Goal: Task Accomplishment & Management: Manage account settings

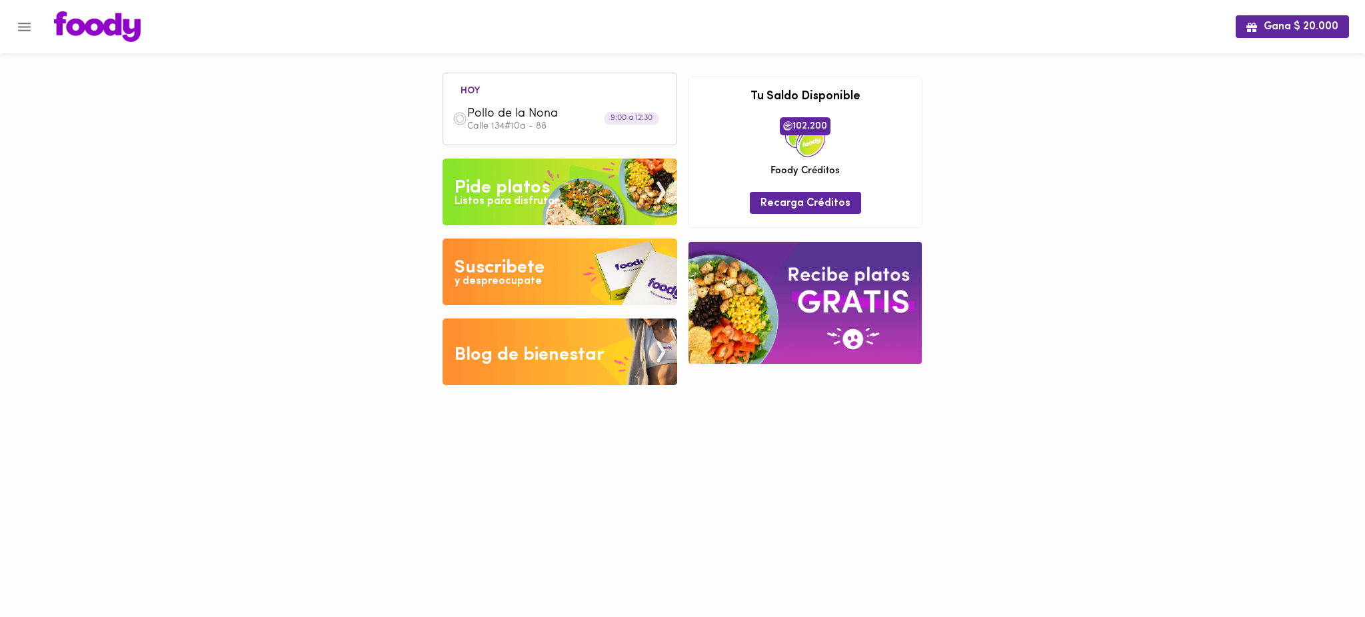
click at [211, 62] on div "Gana $ 20.000 [DATE] Pollo de la [PERSON_NAME] 134#10a - 88 9:00 a 12:30 Tu pag…" at bounding box center [682, 202] width 1365 height 405
click at [20, 24] on icon "Menu" at bounding box center [24, 27] width 17 height 17
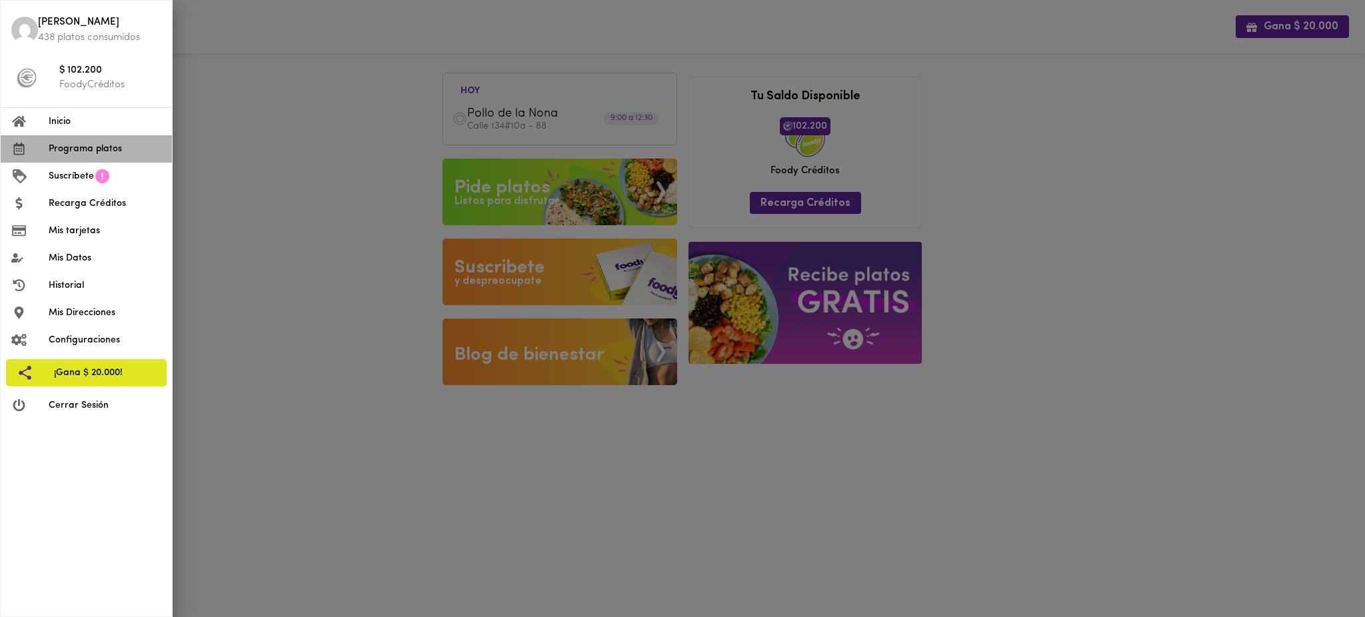
click at [92, 149] on span "Programa platos" at bounding box center [105, 149] width 113 height 14
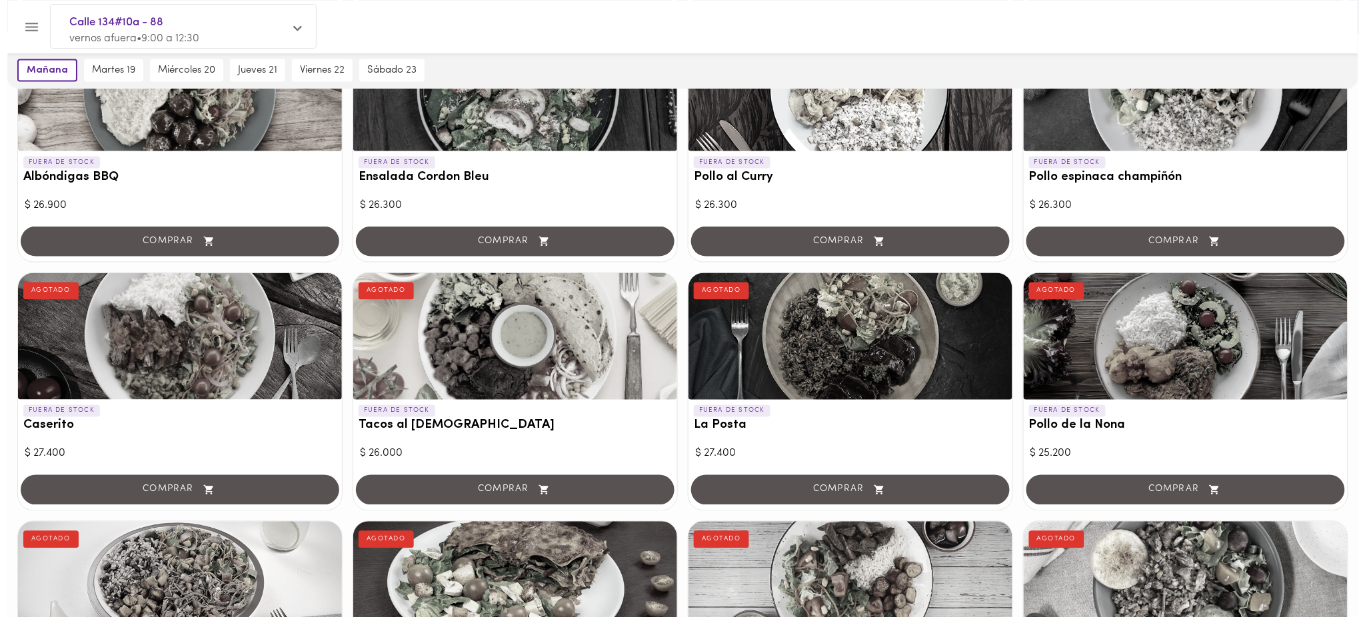
scroll to position [660, 0]
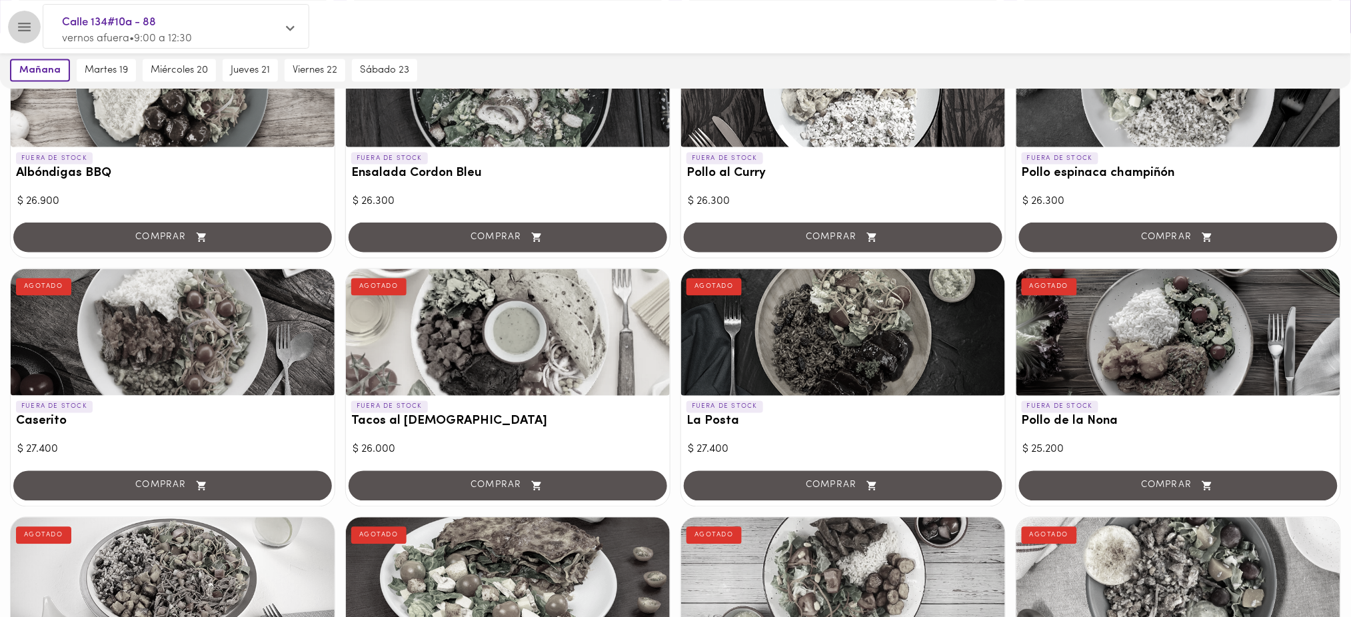
click at [25, 25] on icon "Menu" at bounding box center [24, 27] width 17 height 17
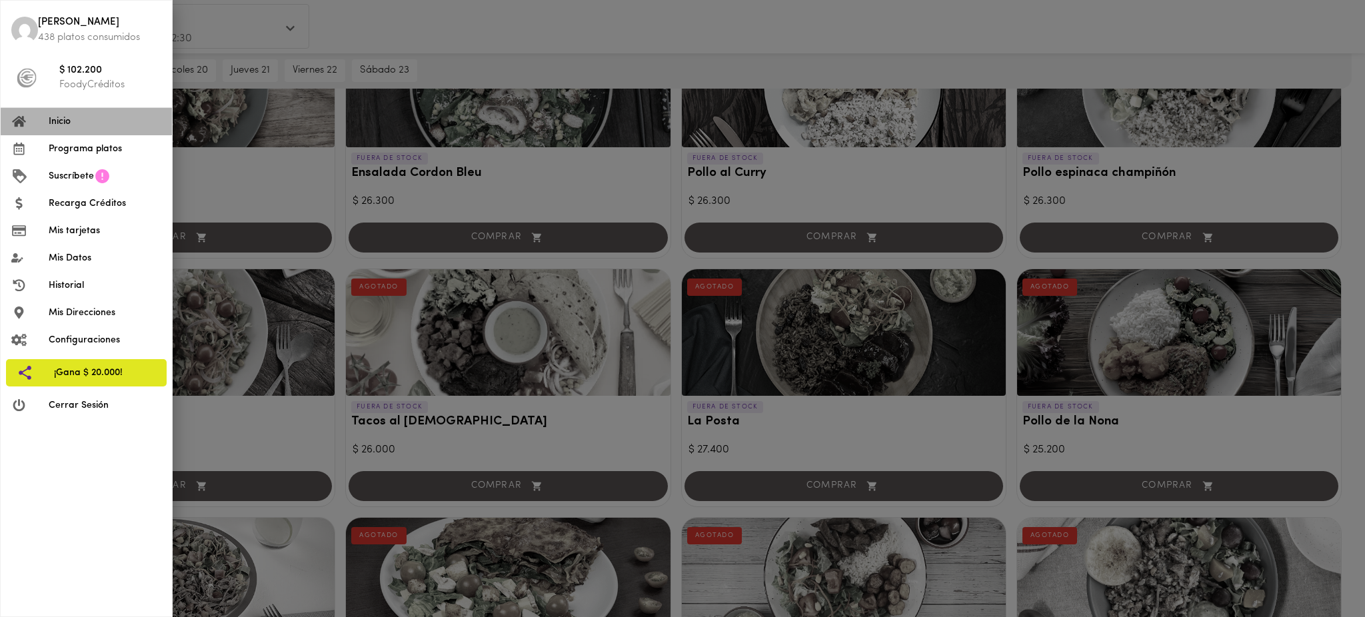
click at [65, 124] on span "Inicio" at bounding box center [105, 122] width 113 height 14
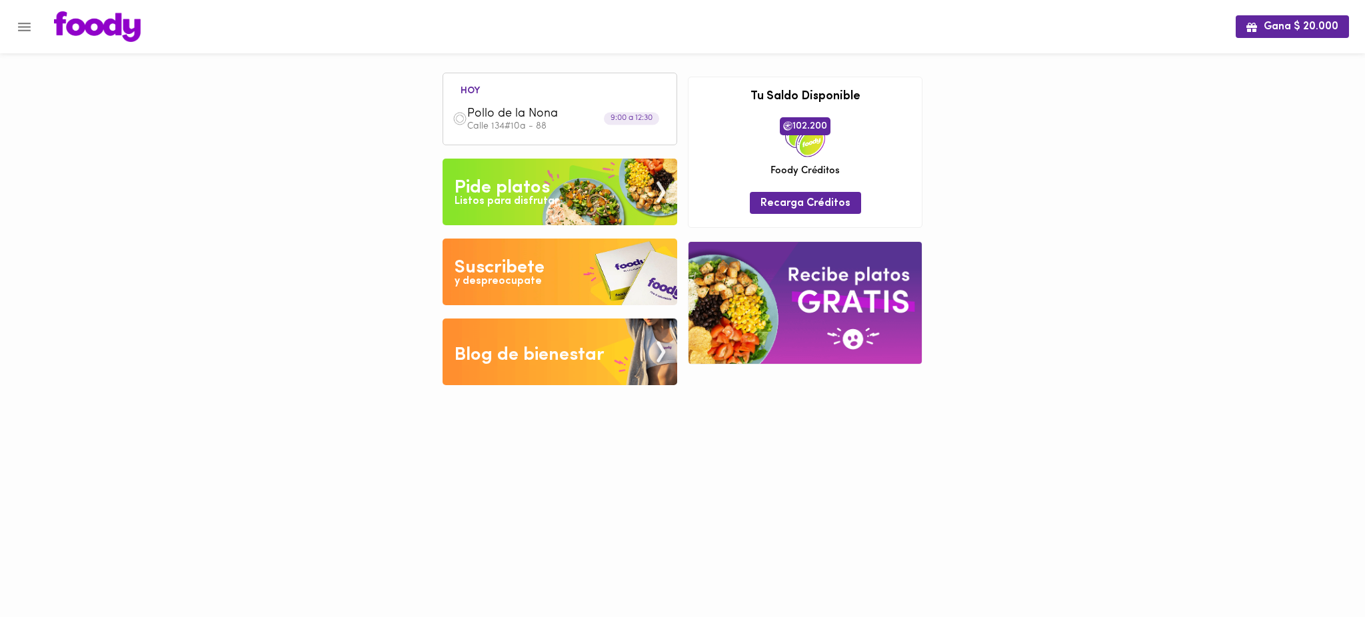
click at [953, 185] on div "Gana $ 20.000 [DATE] Pollo de la [PERSON_NAME] 134#10a - 88 9:00 a 12:30 Tu pag…" at bounding box center [682, 202] width 1365 height 405
click at [19, 28] on icon "Menu" at bounding box center [24, 27] width 17 height 17
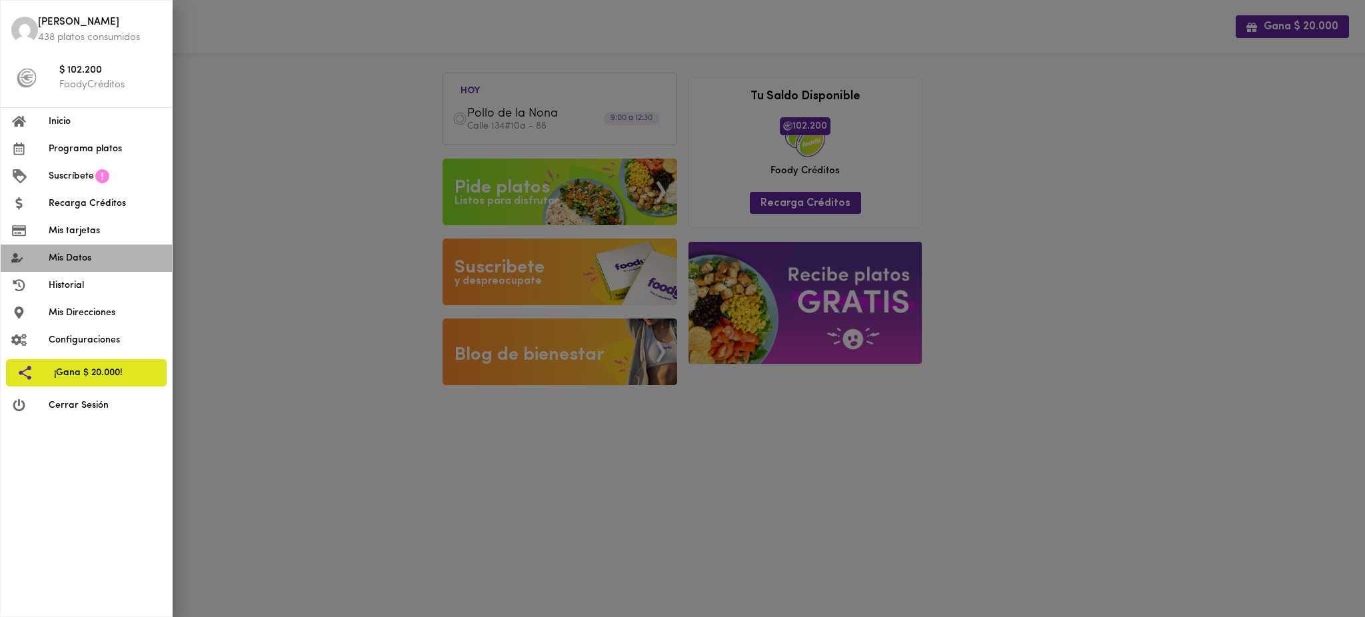
click at [57, 263] on span "Mis Datos" at bounding box center [105, 258] width 113 height 14
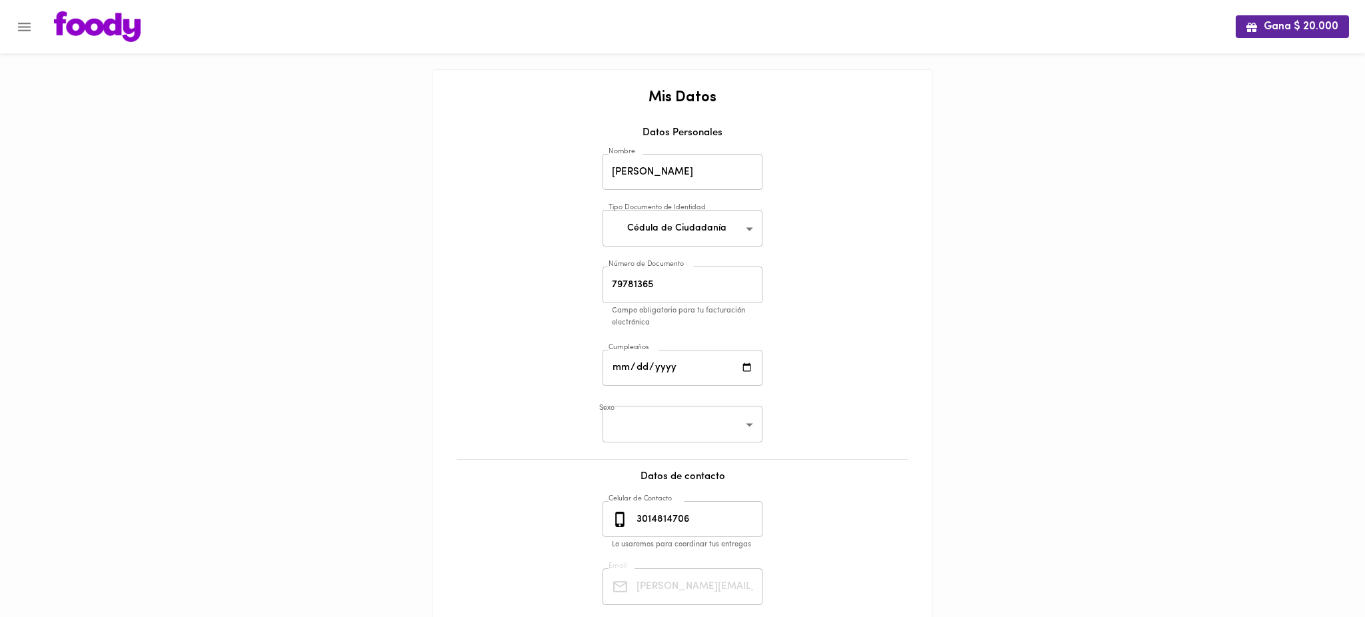
click at [724, 225] on body "Gana $ 20.000 Mis Datos Datos Personales Nombre [PERSON_NAME] Nombre Tipo Docum…" at bounding box center [682, 378] width 1365 height 757
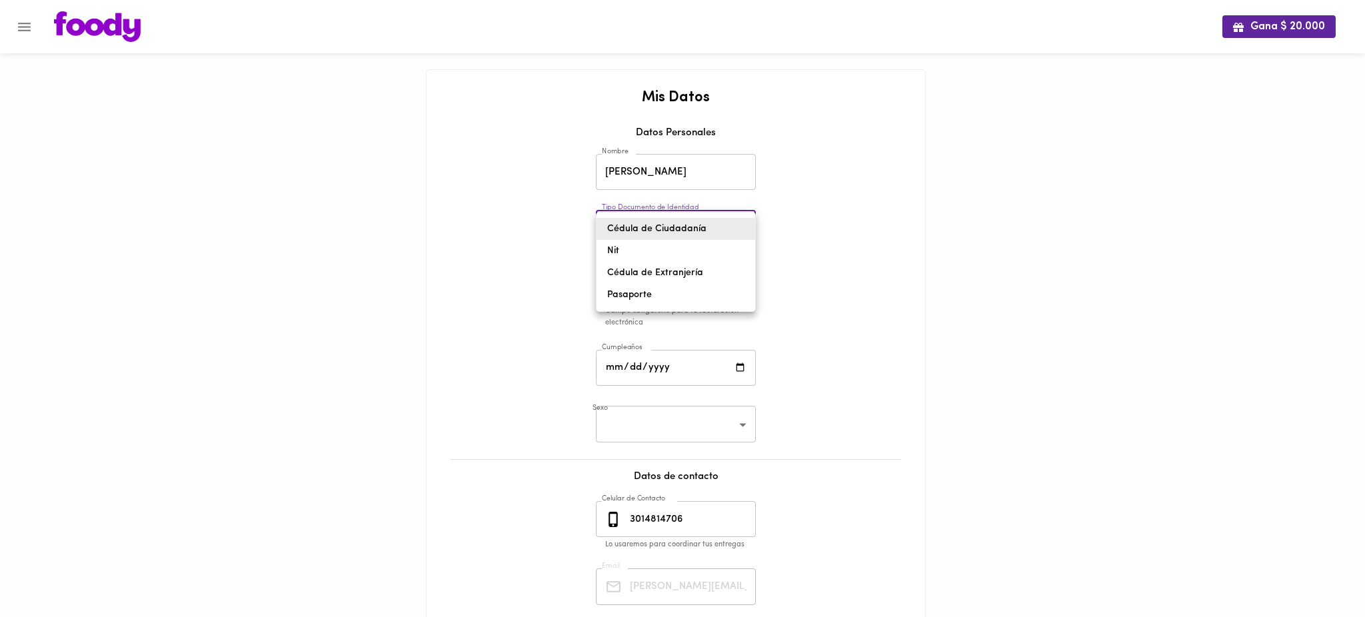
click at [836, 209] on div at bounding box center [682, 308] width 1365 height 617
